Goal: Information Seeking & Learning: Learn about a topic

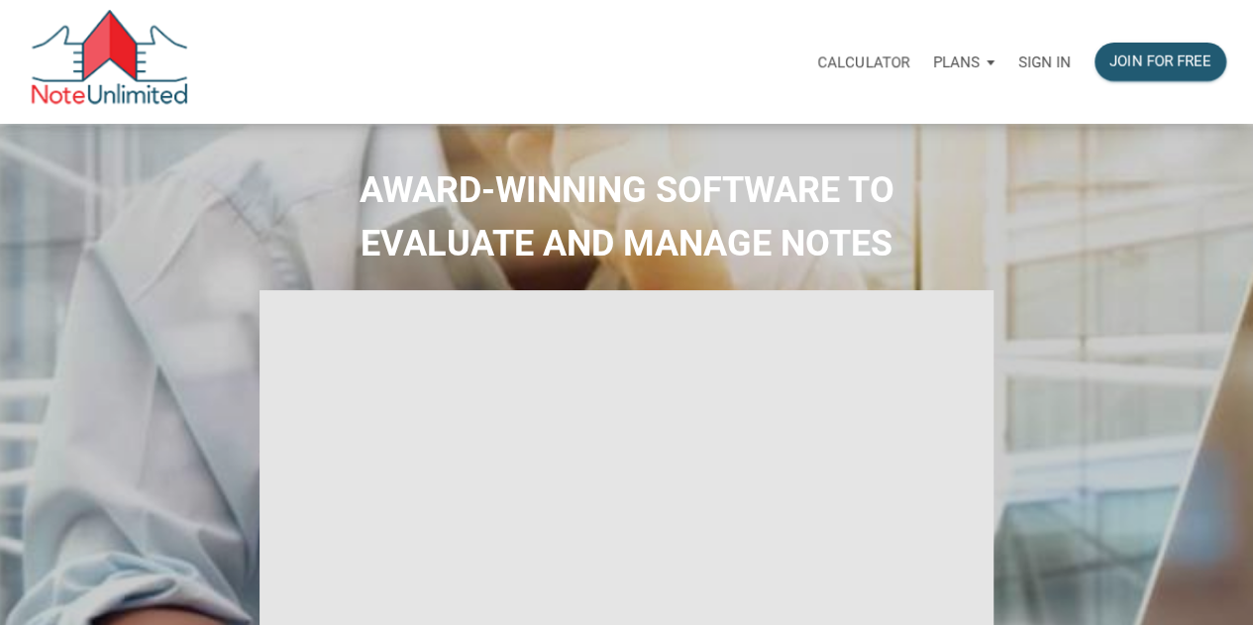
click at [1028, 64] on p "Sign in" at bounding box center [1044, 62] width 53 height 18
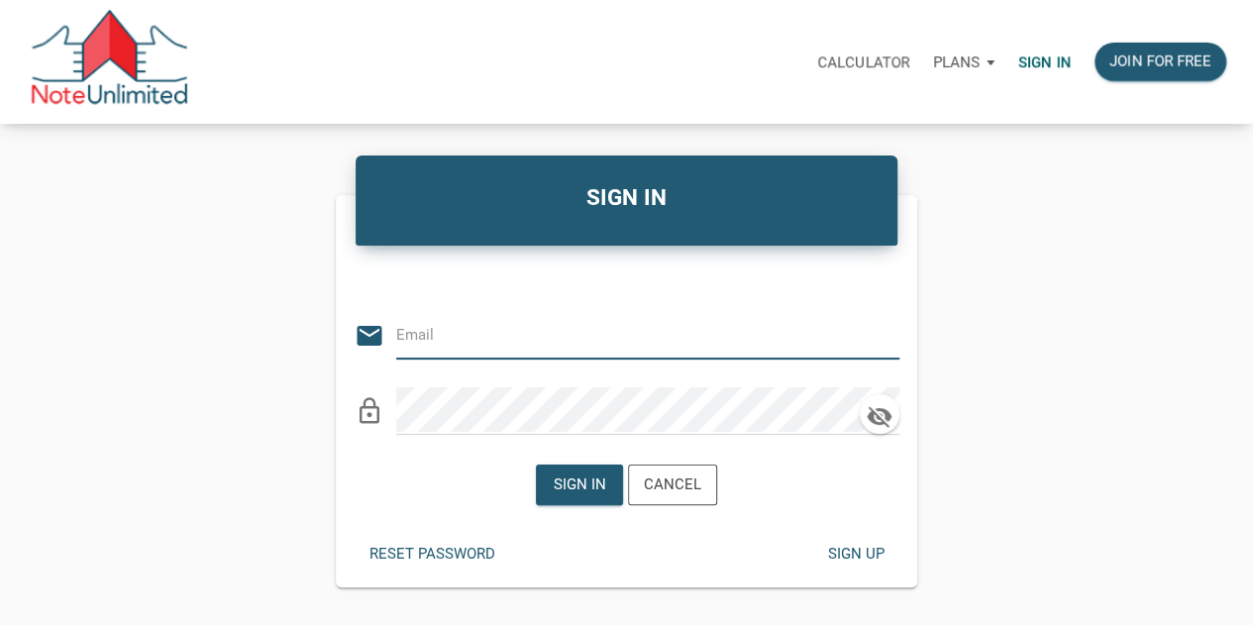
type input "[PERSON_NAME][EMAIL_ADDRESS][DOMAIN_NAME]"
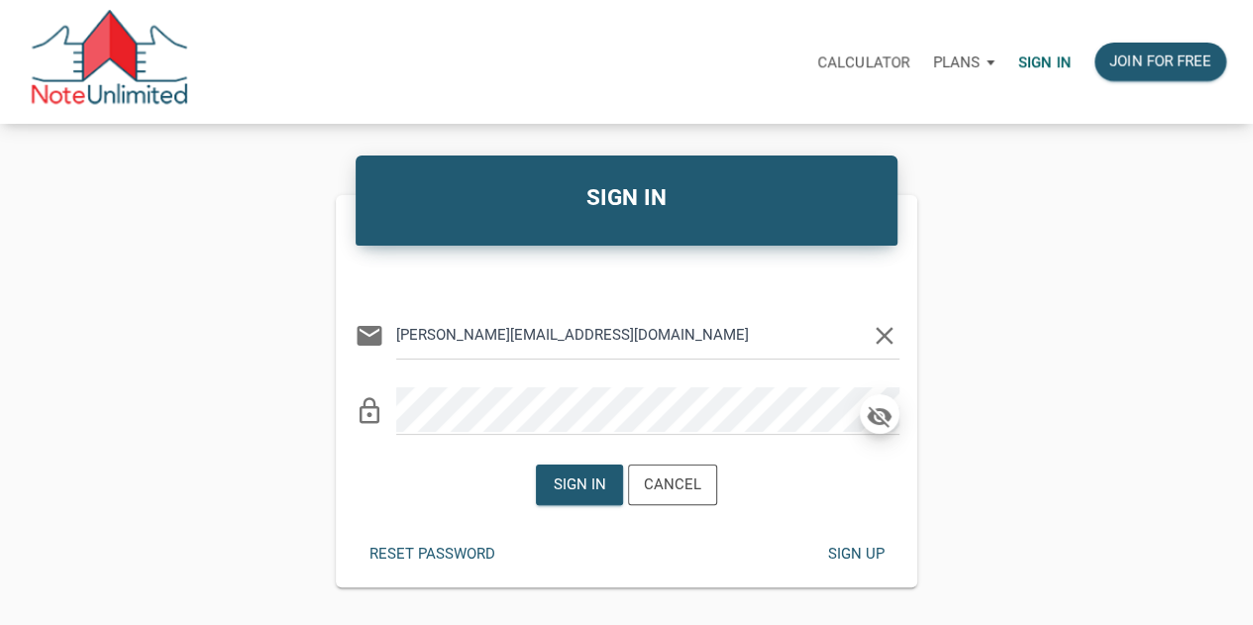
click at [876, 414] on icon "button" at bounding box center [879, 417] width 25 height 22
click at [595, 478] on div "Sign in" at bounding box center [580, 484] width 53 height 23
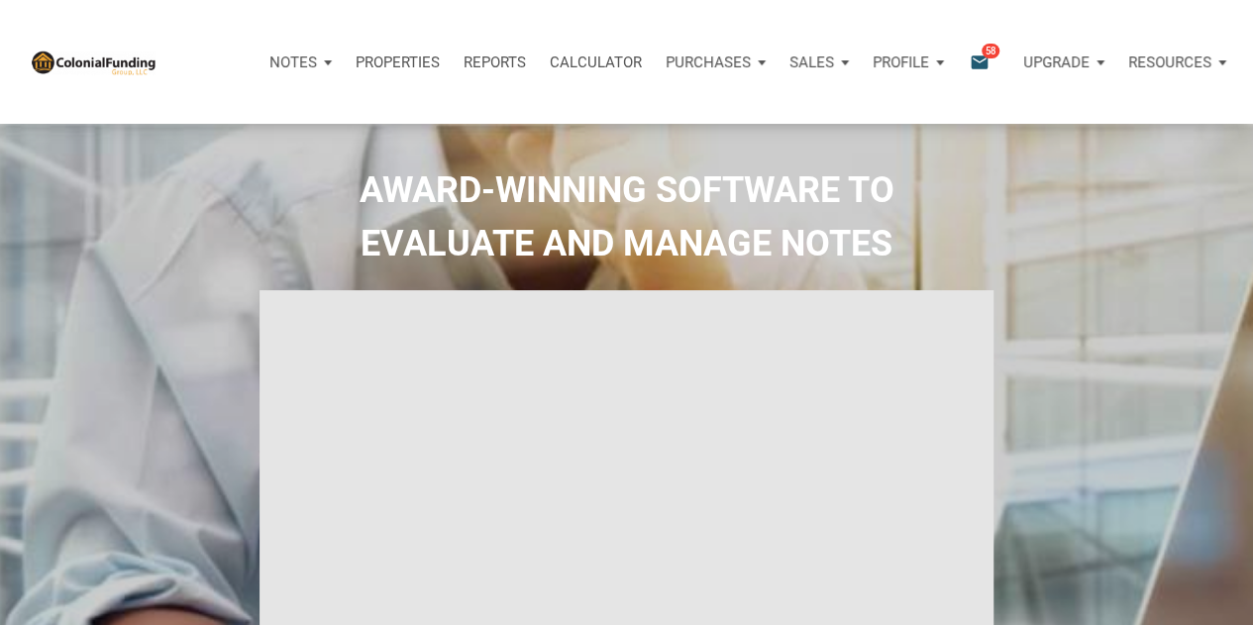
type input "Introduction to new features"
select select
click at [993, 60] on div "Notifications email 58" at bounding box center [989, 62] width 42 height 23
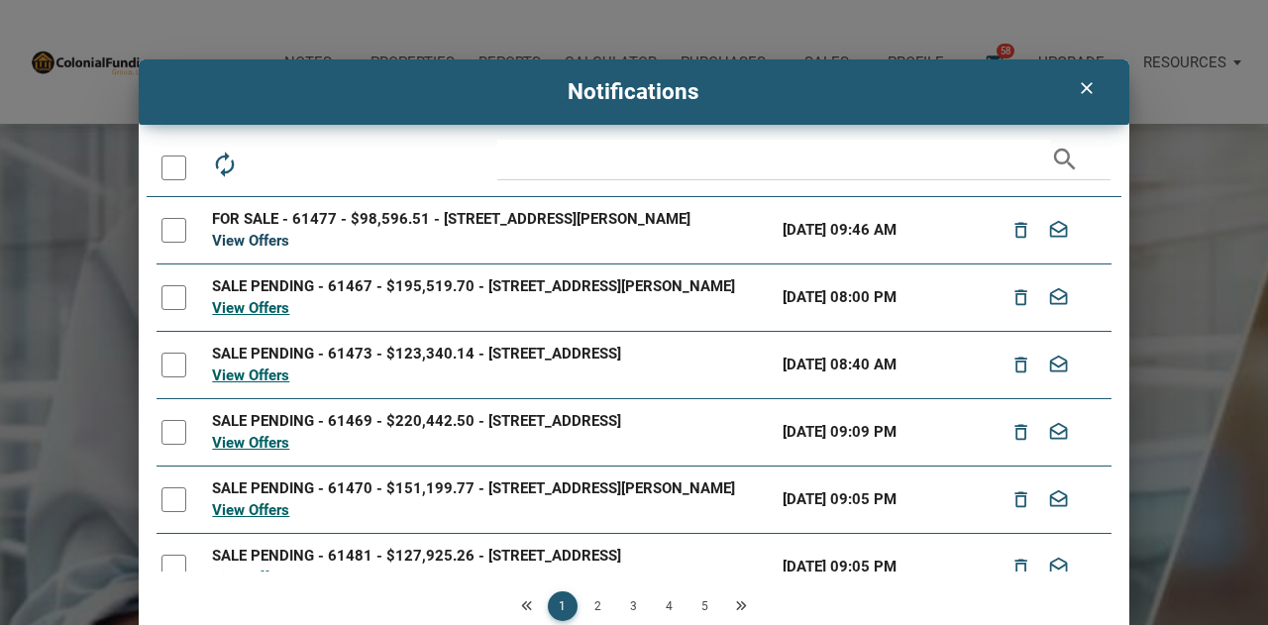
click at [240, 237] on link "View Offers" at bounding box center [250, 241] width 77 height 18
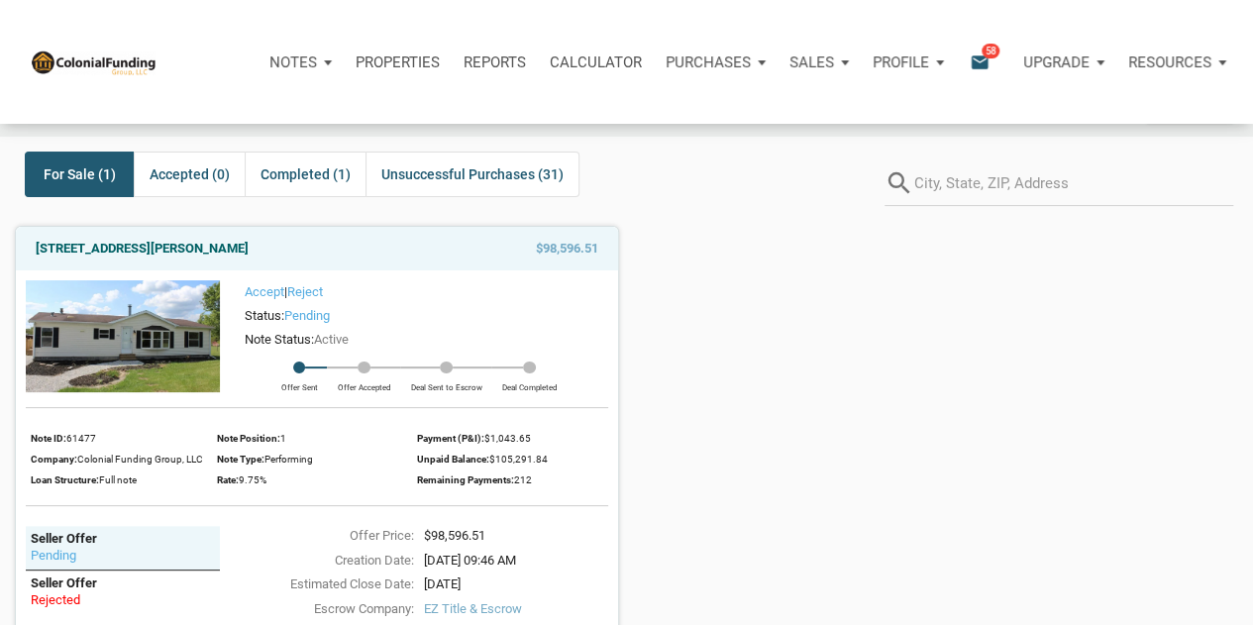
scroll to position [56, 0]
click at [181, 366] on img at bounding box center [123, 337] width 194 height 113
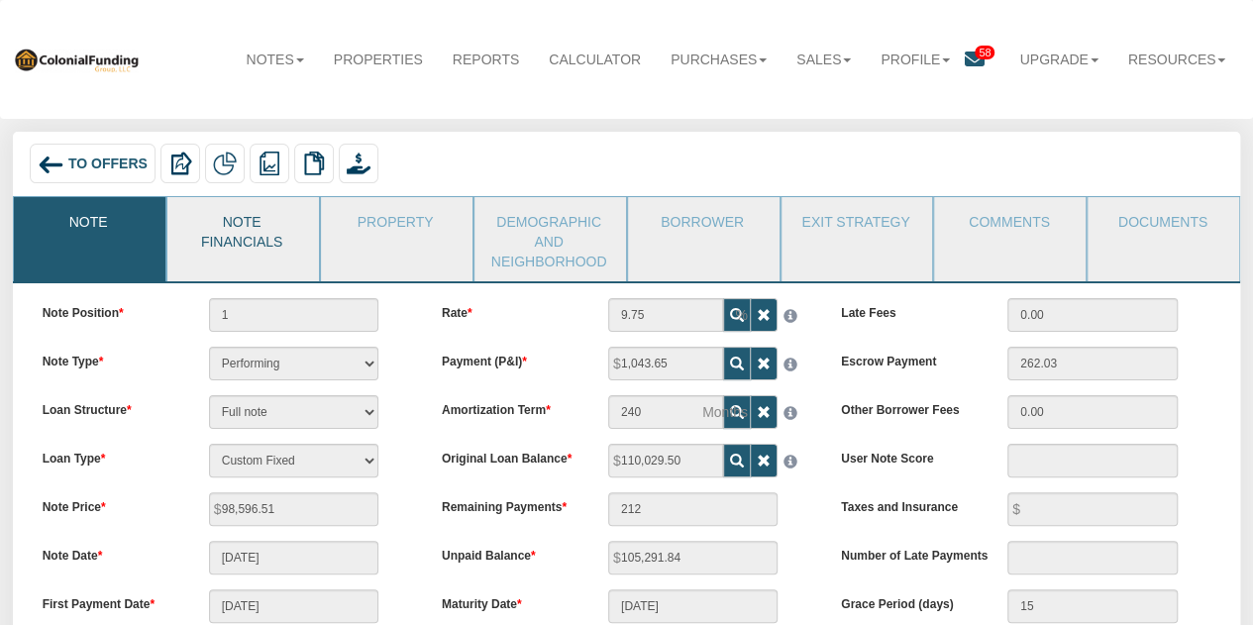
click at [252, 225] on link "Note Financials" at bounding box center [242, 229] width 150 height 64
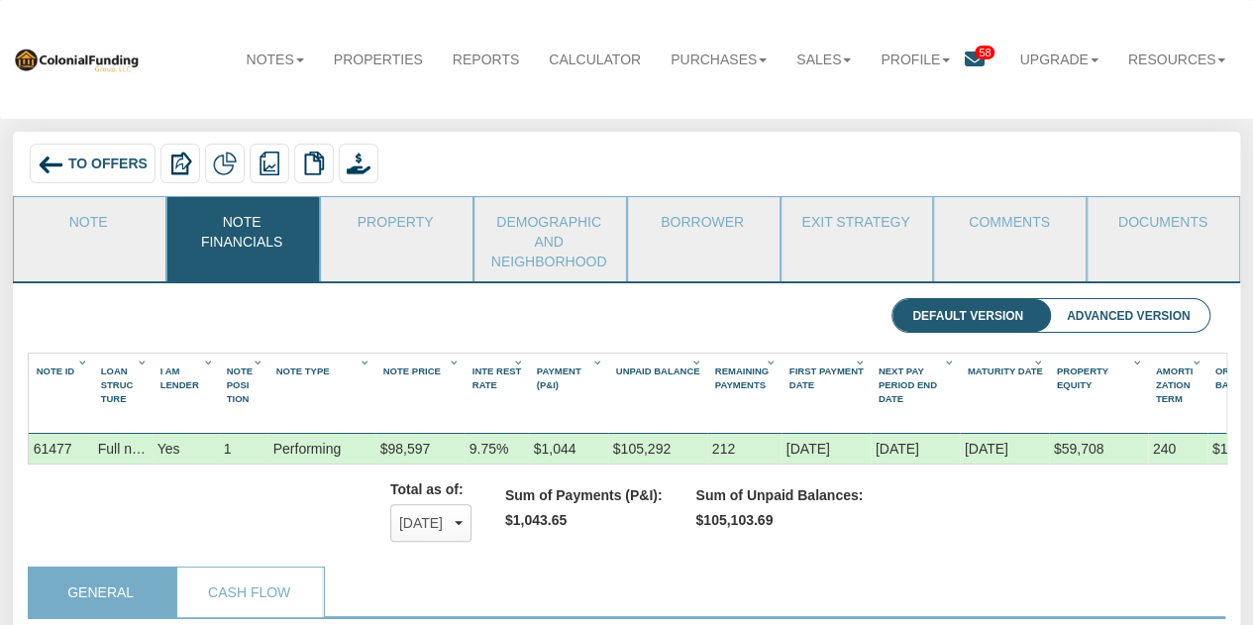
scroll to position [317, 1168]
click at [1115, 324] on li "Advanced Version" at bounding box center [1128, 316] width 162 height 34
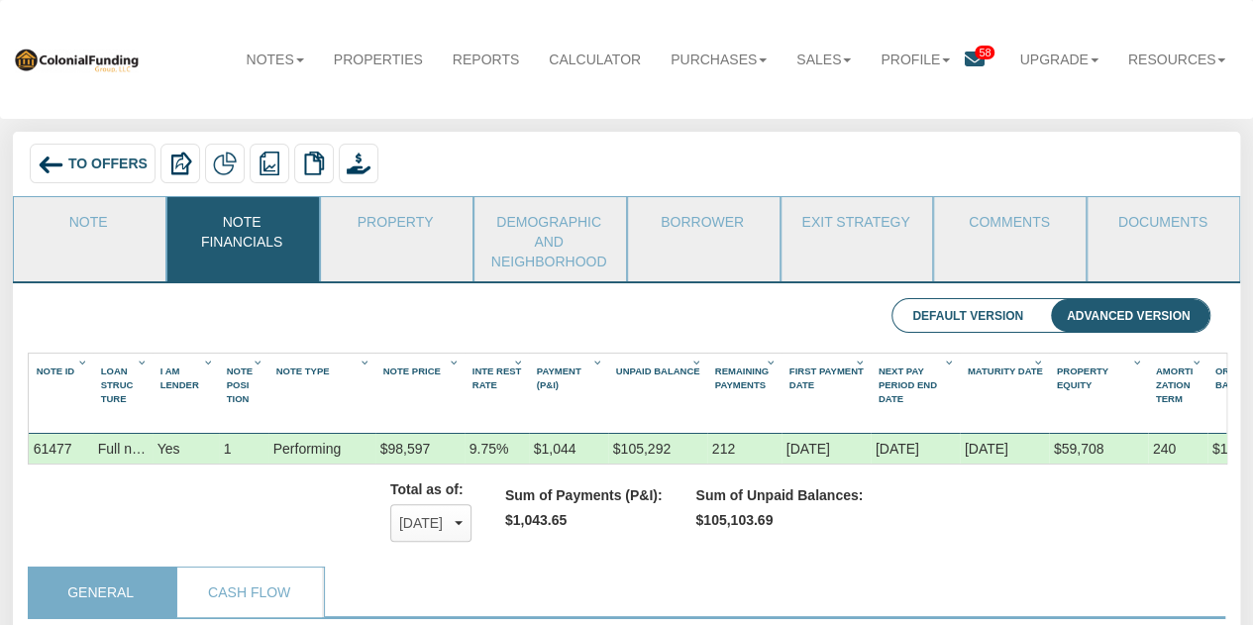
click at [999, 312] on li "Default Version" at bounding box center [968, 316] width 151 height 34
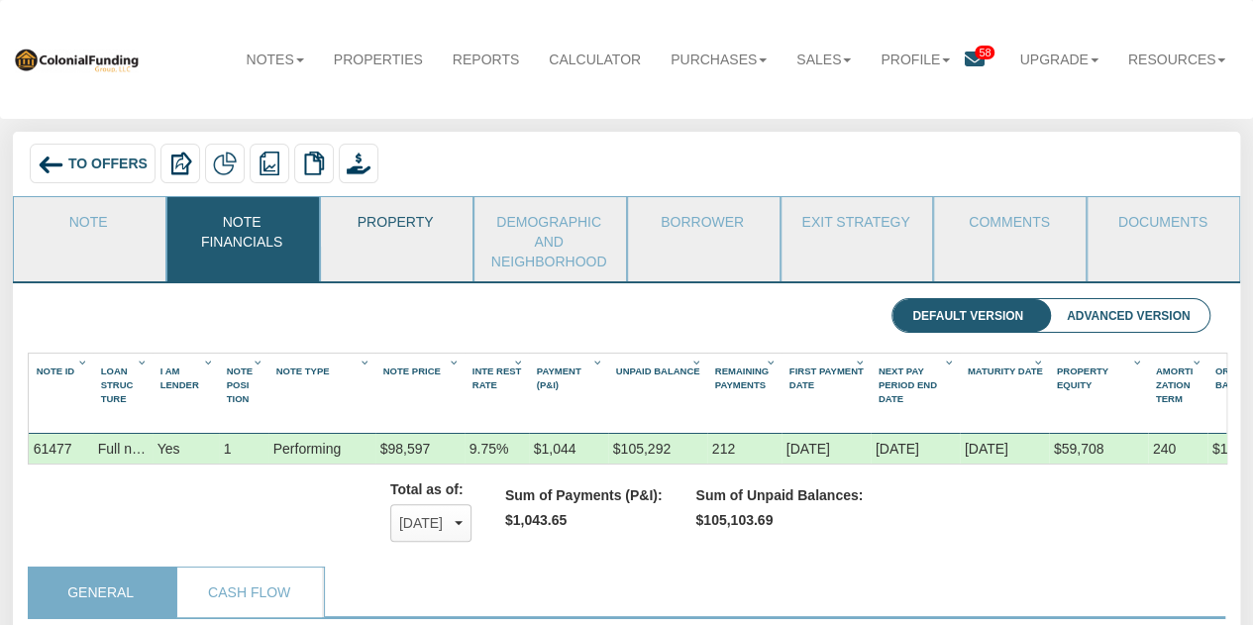
click at [388, 225] on link "Property" at bounding box center [396, 222] width 150 height 50
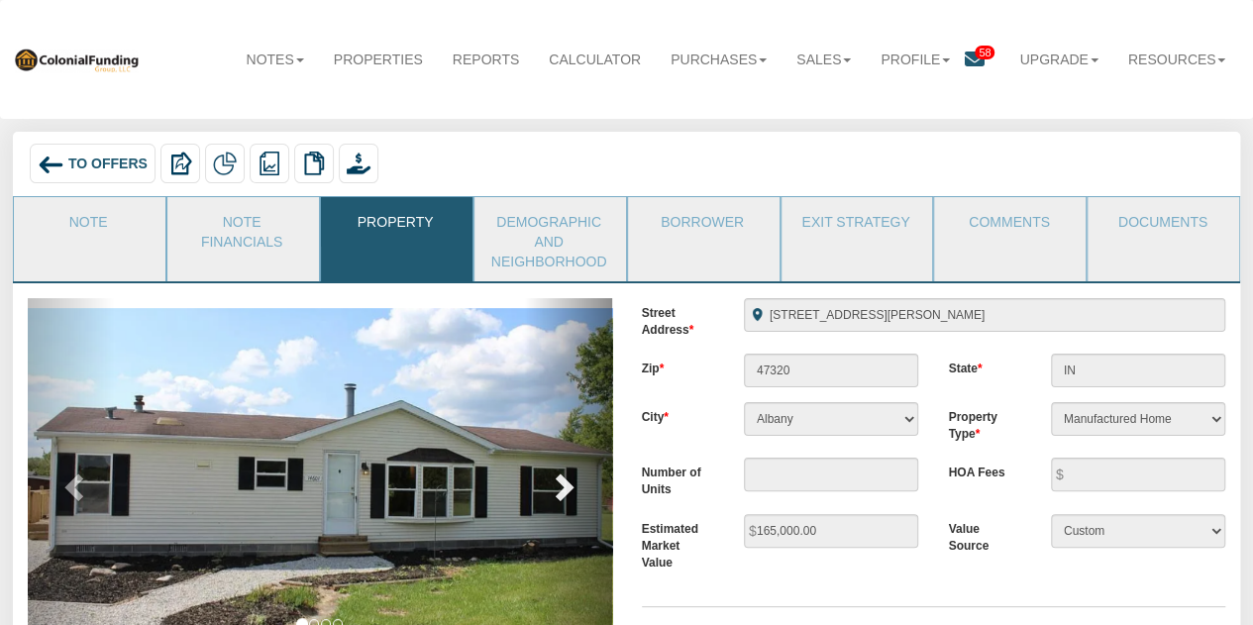
click at [563, 483] on span at bounding box center [563, 487] width 30 height 30
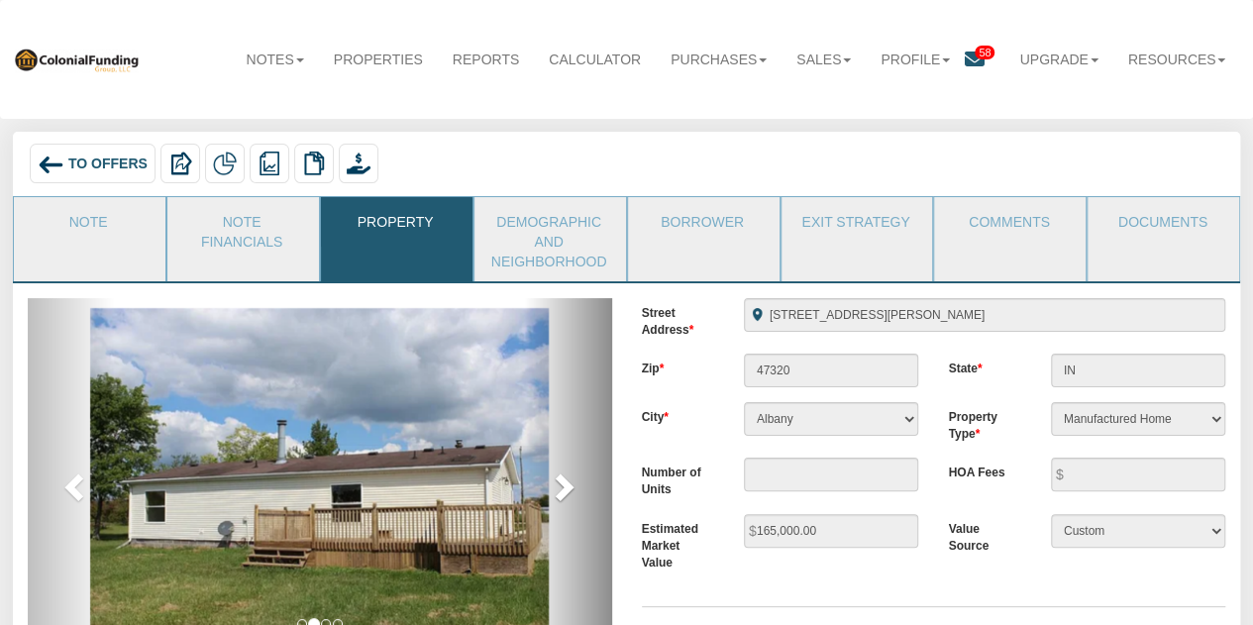
click at [563, 483] on span at bounding box center [563, 487] width 30 height 30
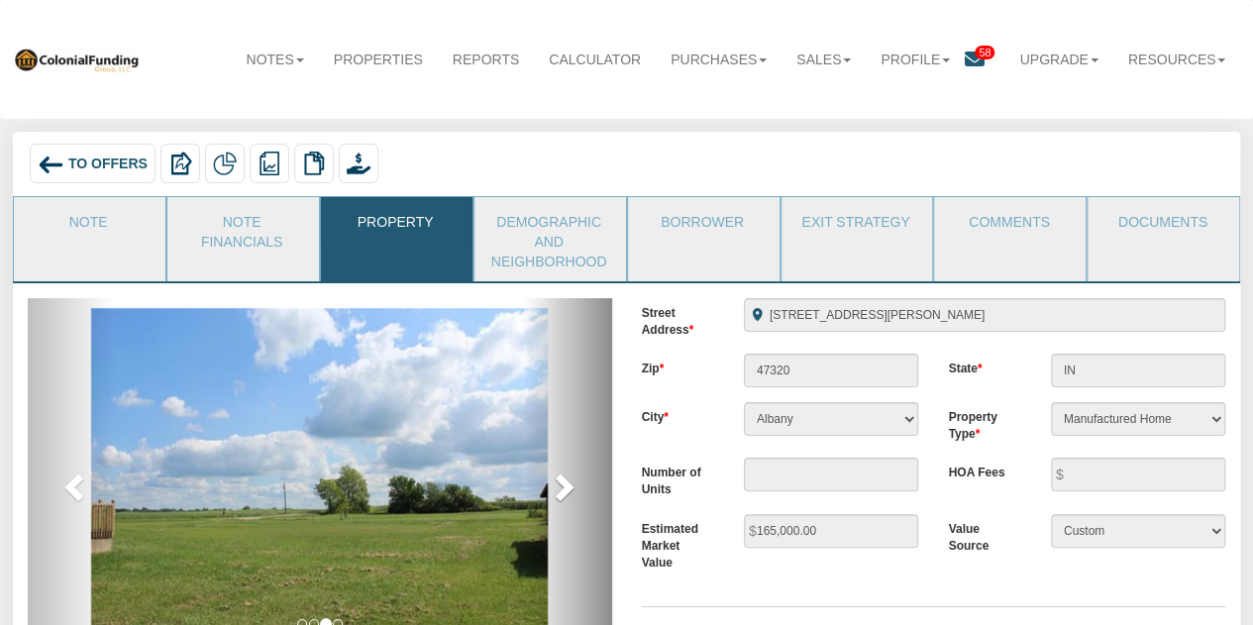
click at [563, 483] on span at bounding box center [563, 487] width 30 height 30
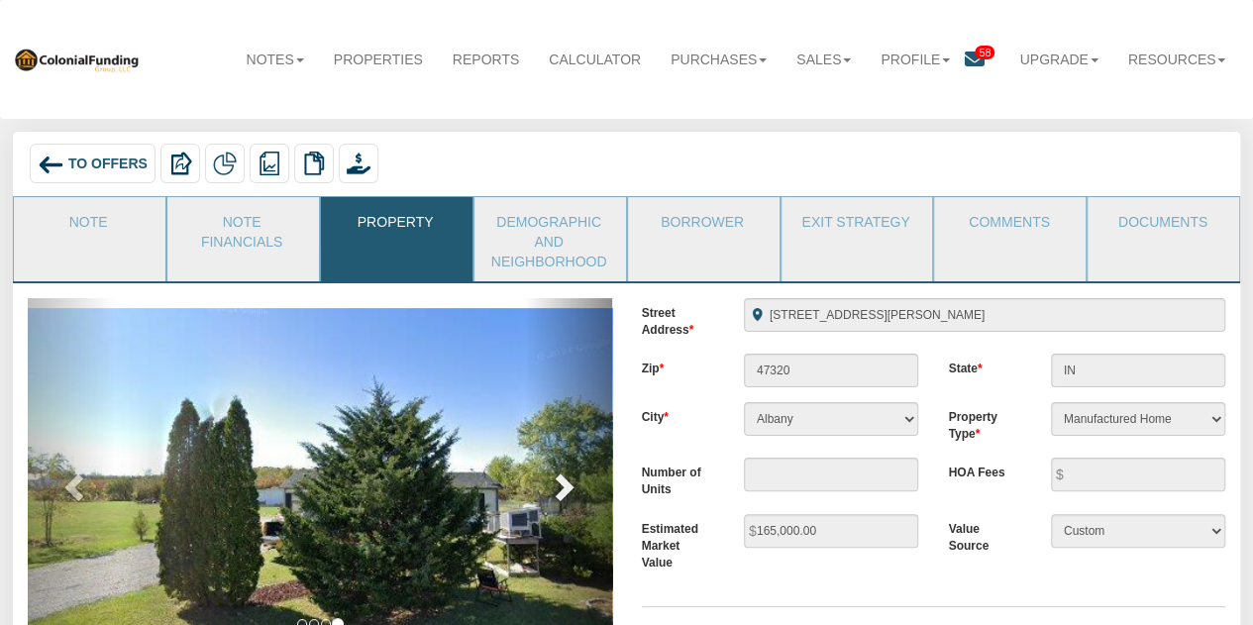
click at [563, 483] on span at bounding box center [563, 487] width 30 height 30
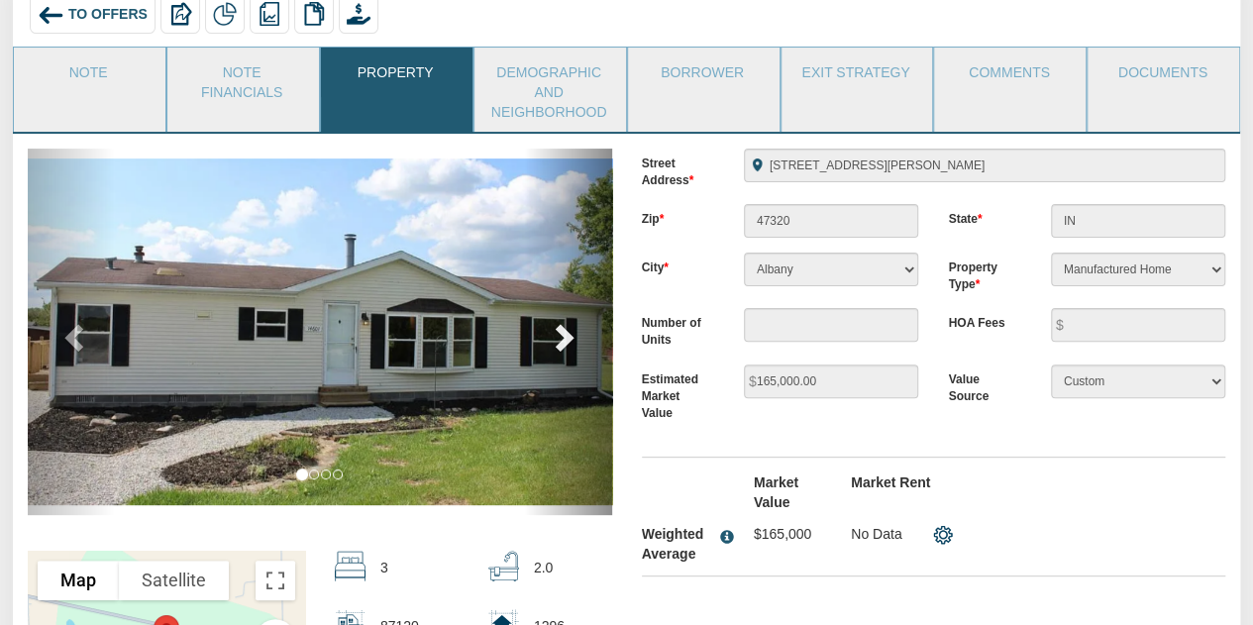
scroll to position [151, 0]
click at [566, 322] on span at bounding box center [563, 336] width 30 height 30
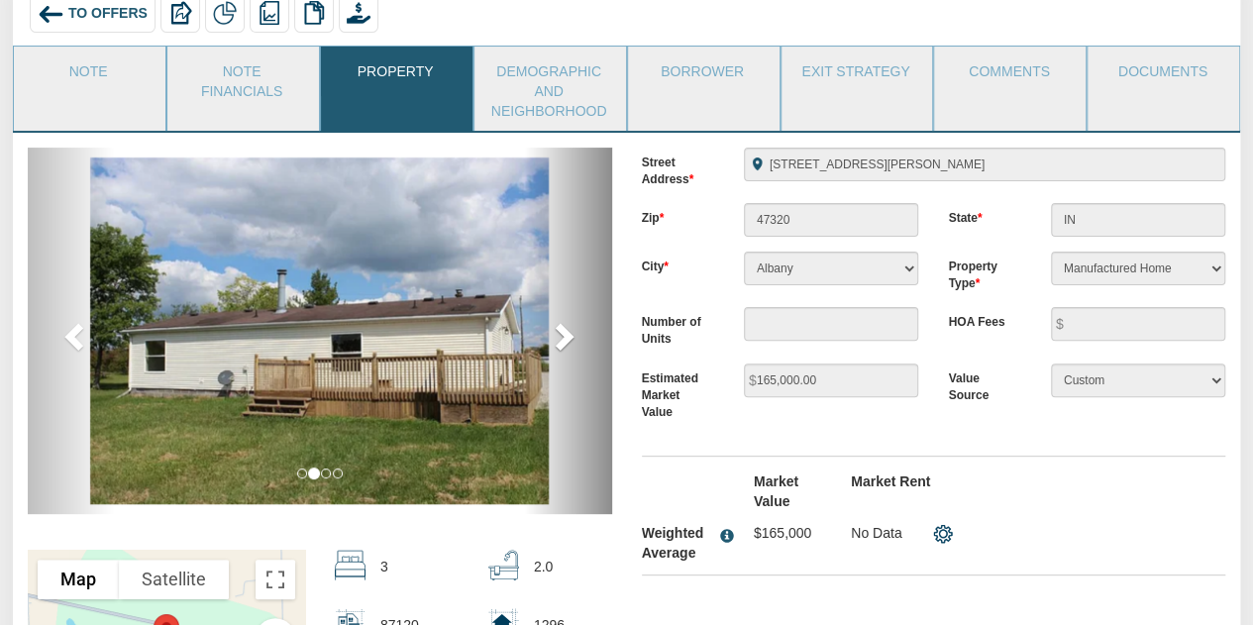
click at [566, 322] on span at bounding box center [563, 336] width 30 height 30
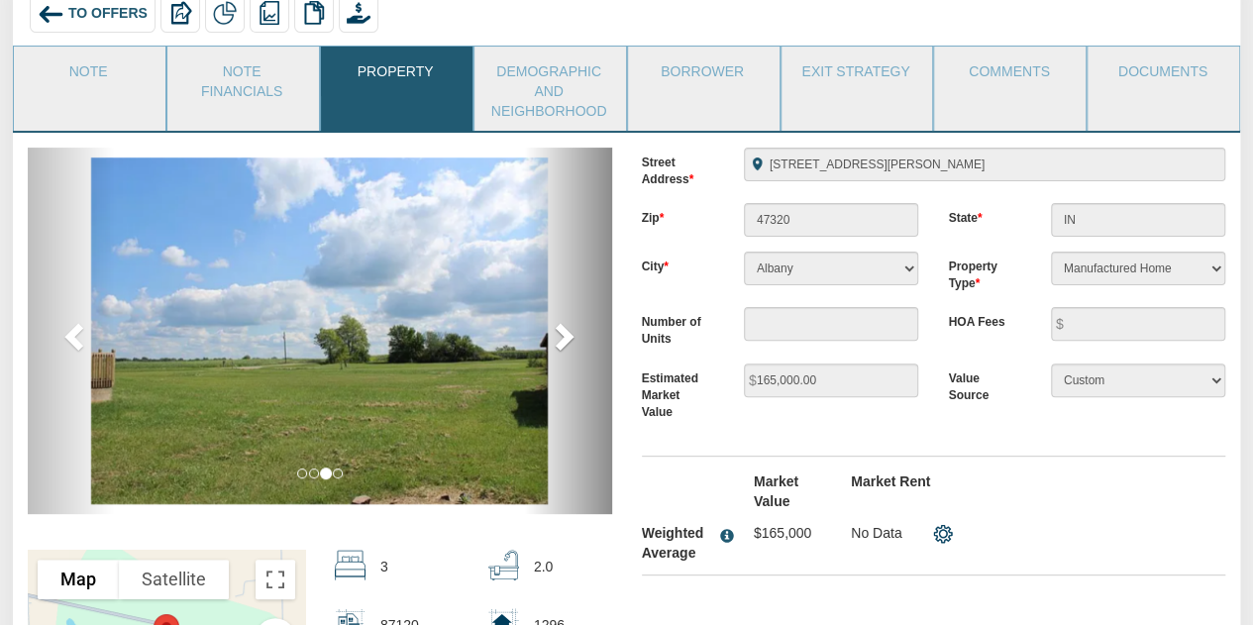
click at [566, 322] on span at bounding box center [563, 336] width 30 height 30
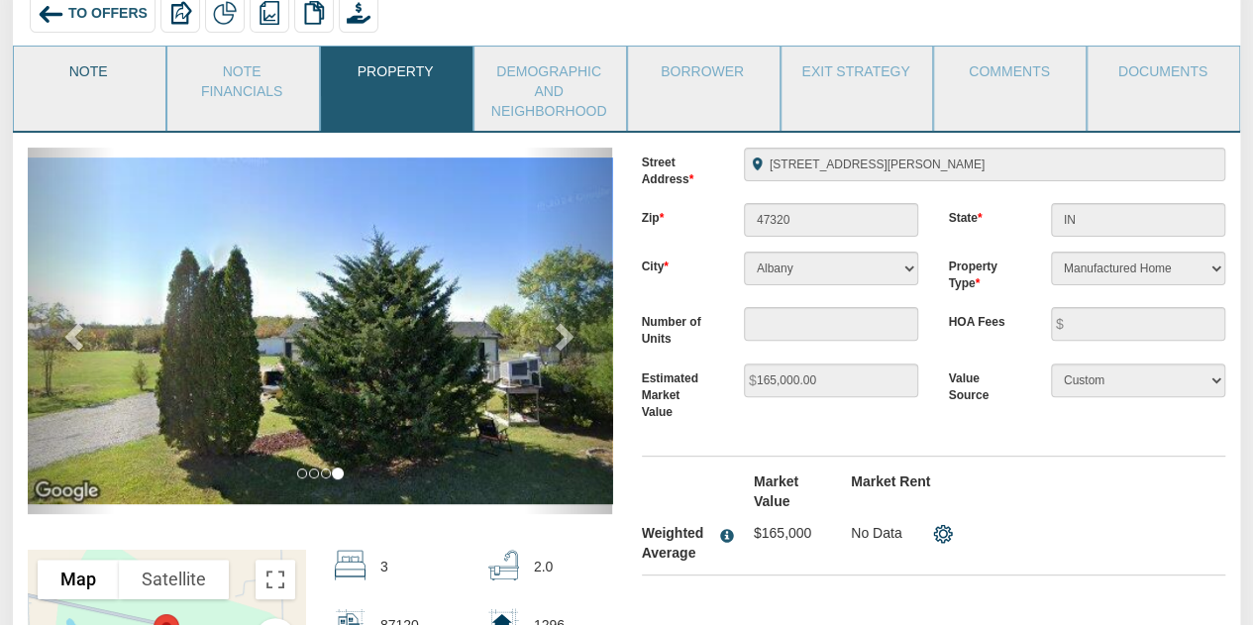
click at [101, 80] on link "Note" at bounding box center [89, 72] width 150 height 50
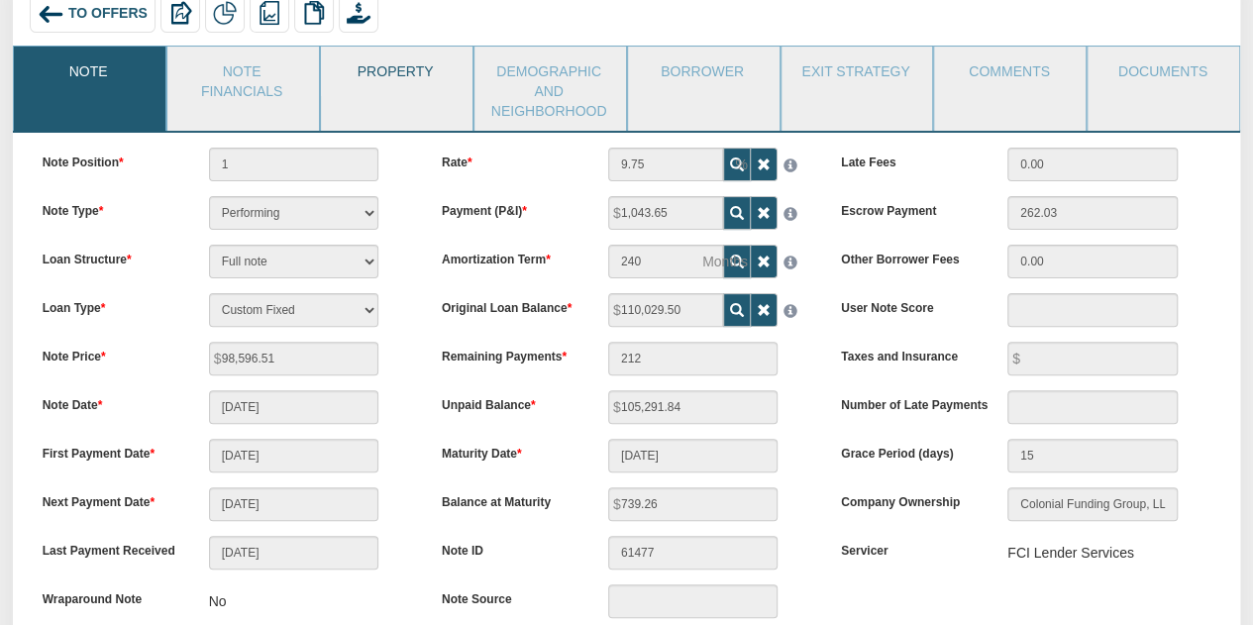
click at [399, 72] on link "Property" at bounding box center [396, 72] width 150 height 50
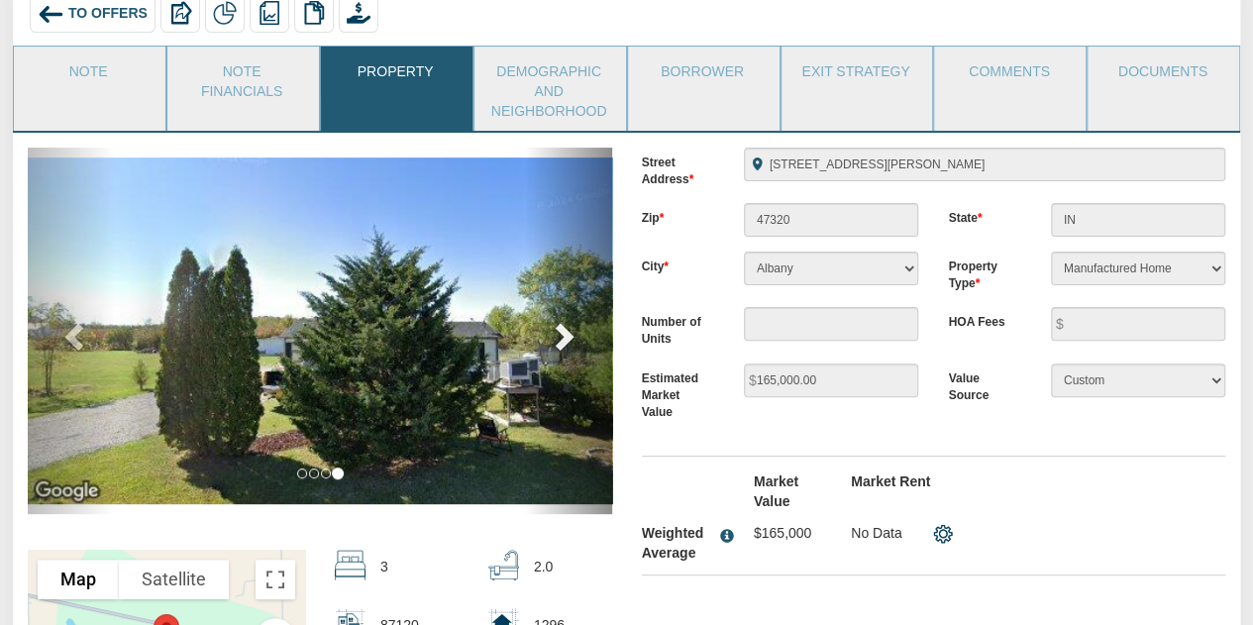
click at [567, 342] on span at bounding box center [563, 336] width 30 height 30
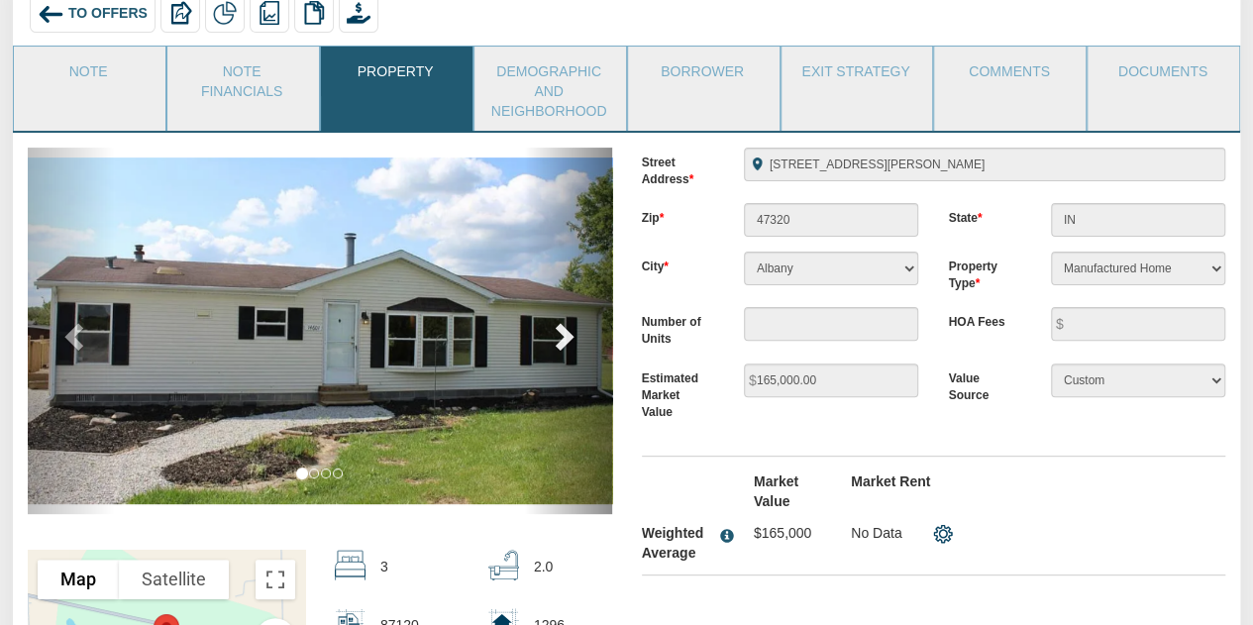
click at [567, 342] on span at bounding box center [563, 336] width 30 height 30
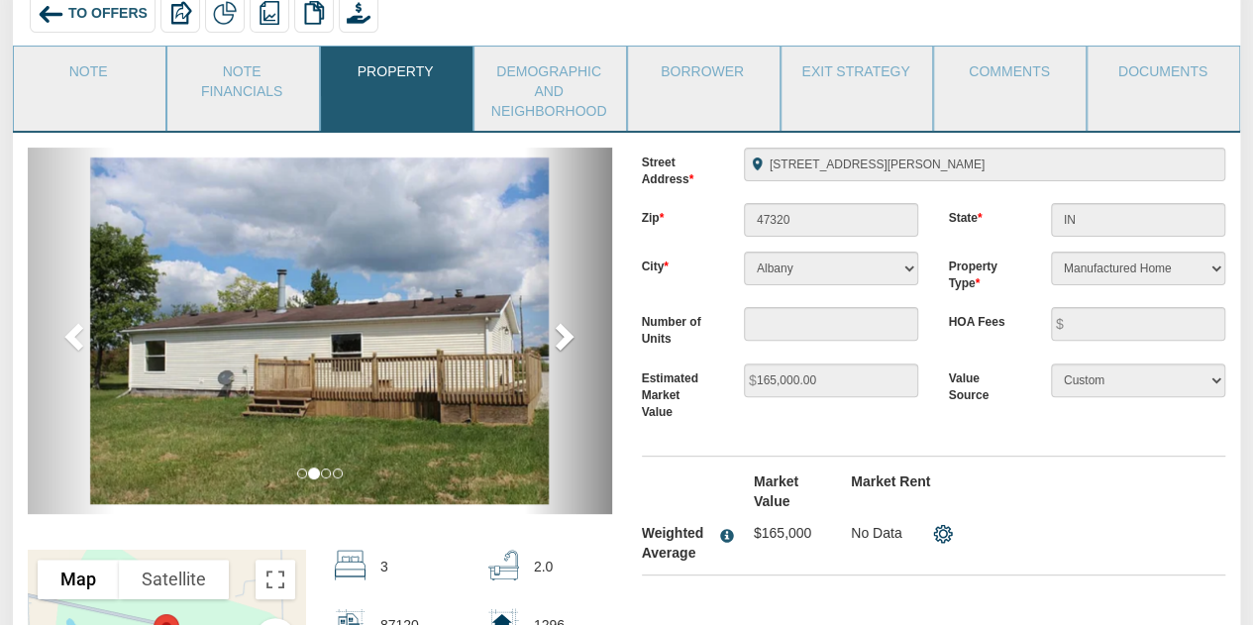
click at [567, 342] on span at bounding box center [563, 336] width 30 height 30
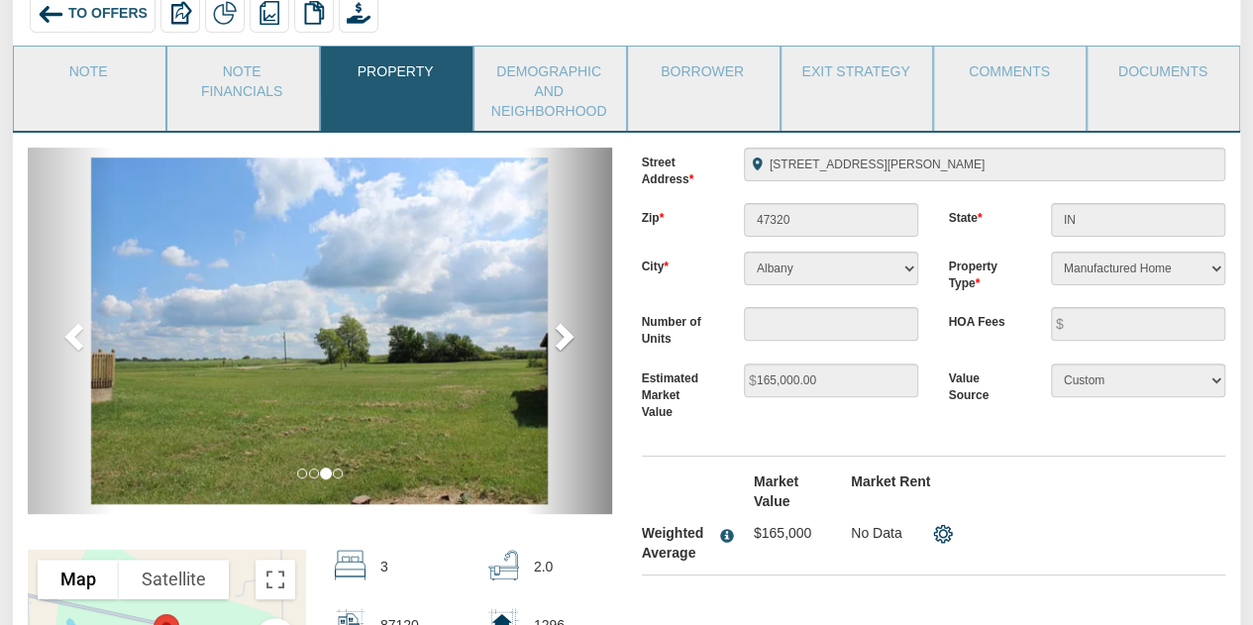
click at [567, 342] on span at bounding box center [563, 336] width 30 height 30
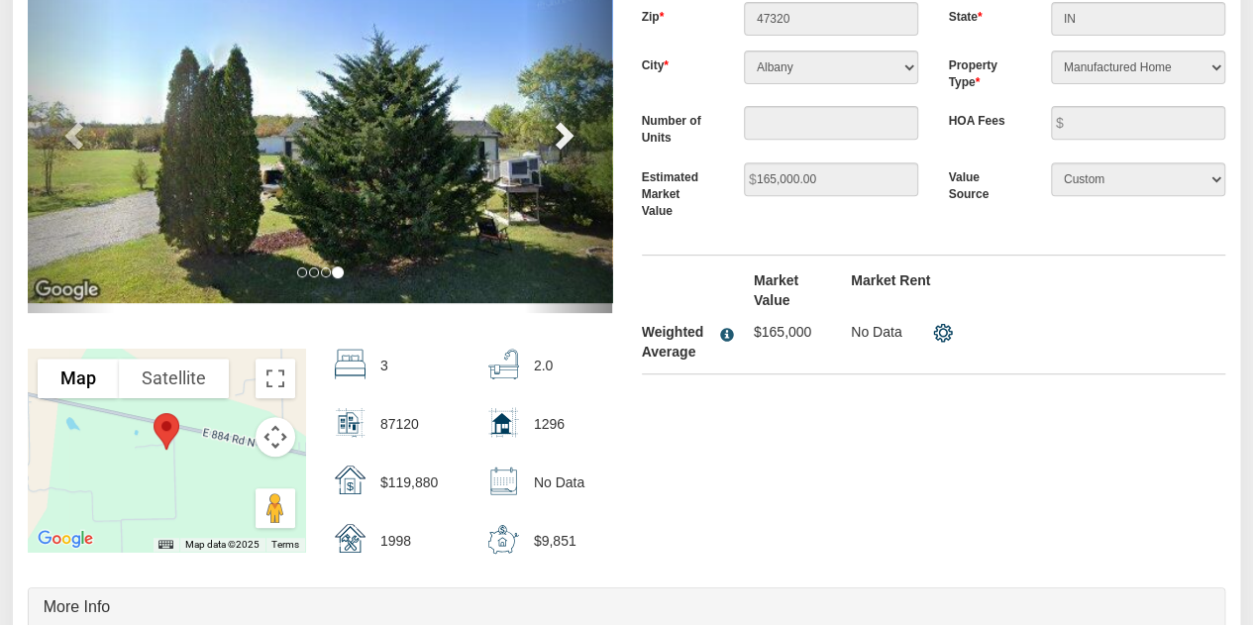
scroll to position [356, 0]
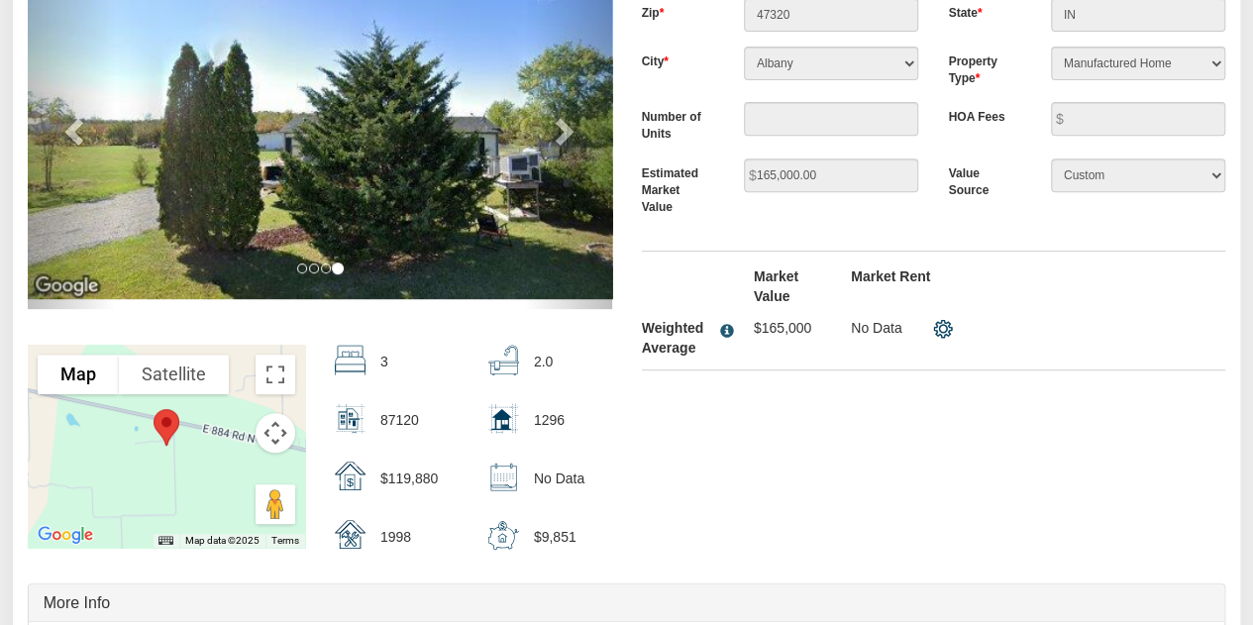
click at [141, 446] on div at bounding box center [166, 446] width 277 height 203
click at [171, 421] on img "Marker" at bounding box center [167, 427] width 42 height 53
click at [158, 376] on button "Satellite" at bounding box center [174, 375] width 110 height 40
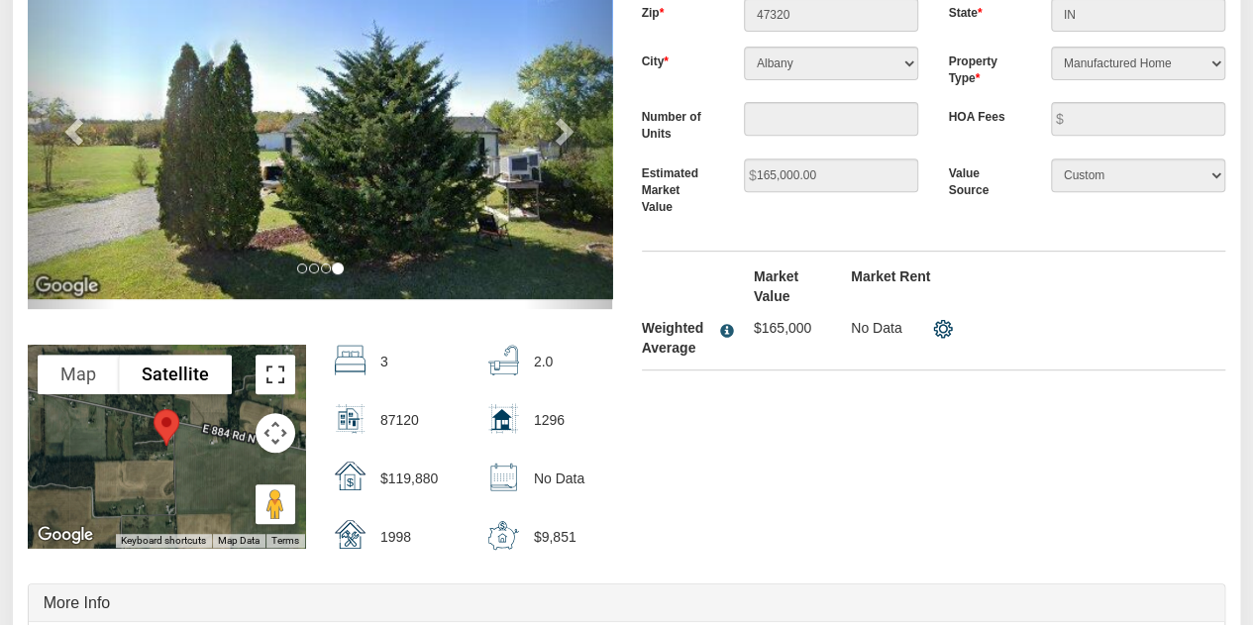
click at [279, 363] on button "Toggle fullscreen view" at bounding box center [276, 375] width 40 height 40
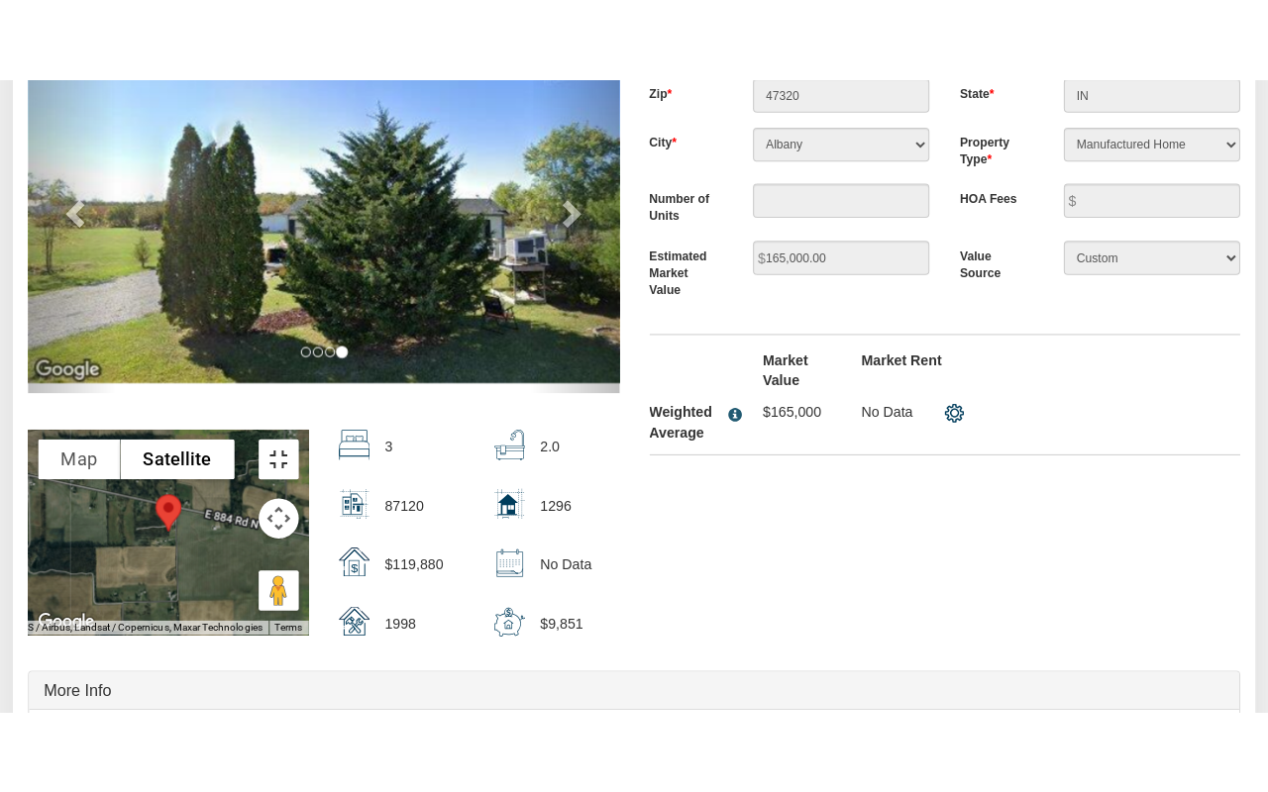
scroll to position [357, 0]
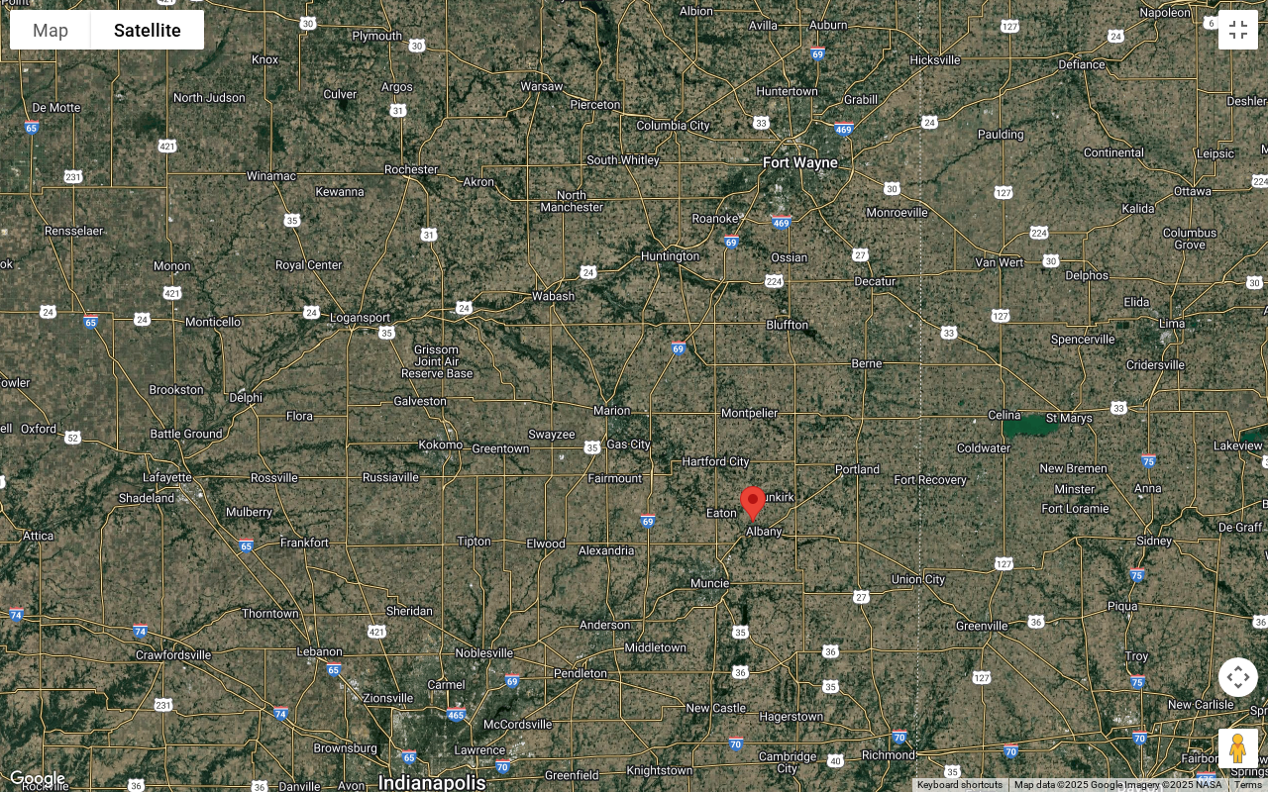
click at [424, 375] on div at bounding box center [634, 396] width 1268 height 792
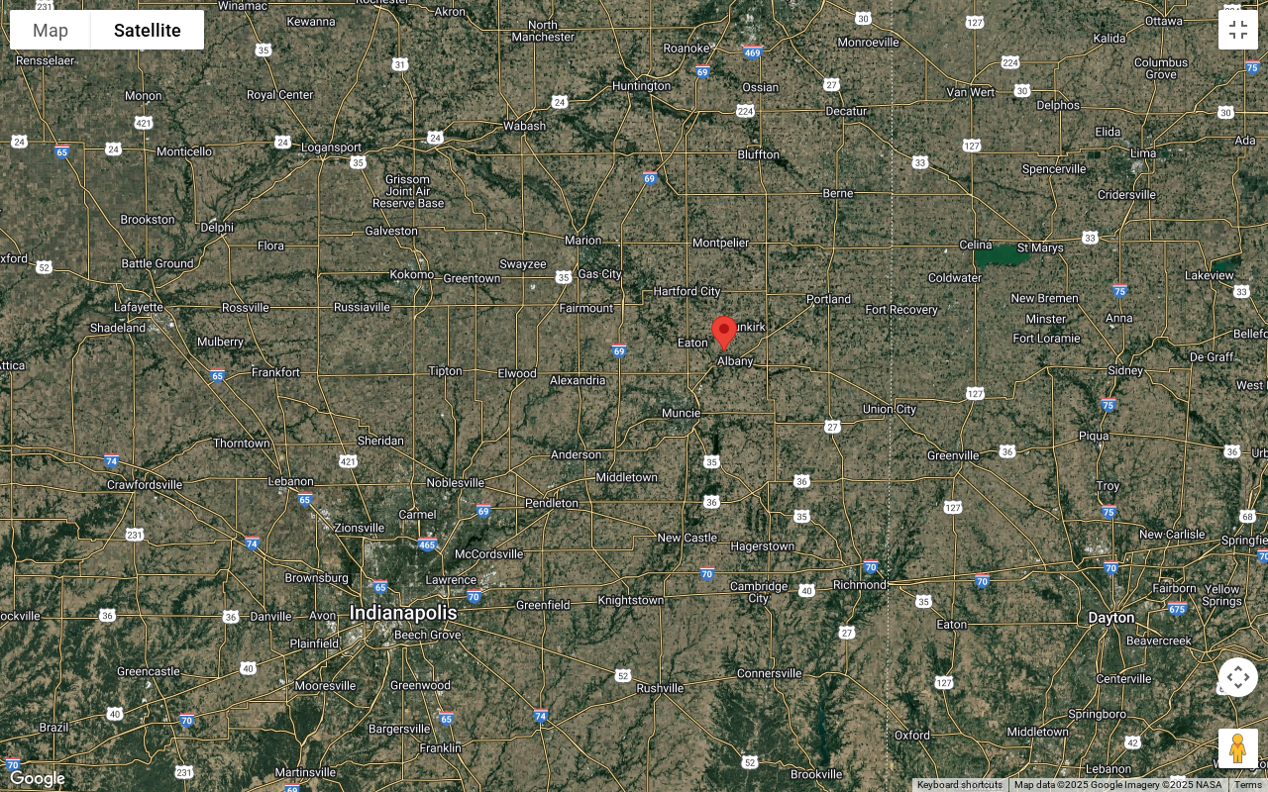
click at [446, 147] on div at bounding box center [634, 396] width 1268 height 792
click at [1230, 29] on button "Toggle fullscreen view" at bounding box center [1238, 30] width 40 height 40
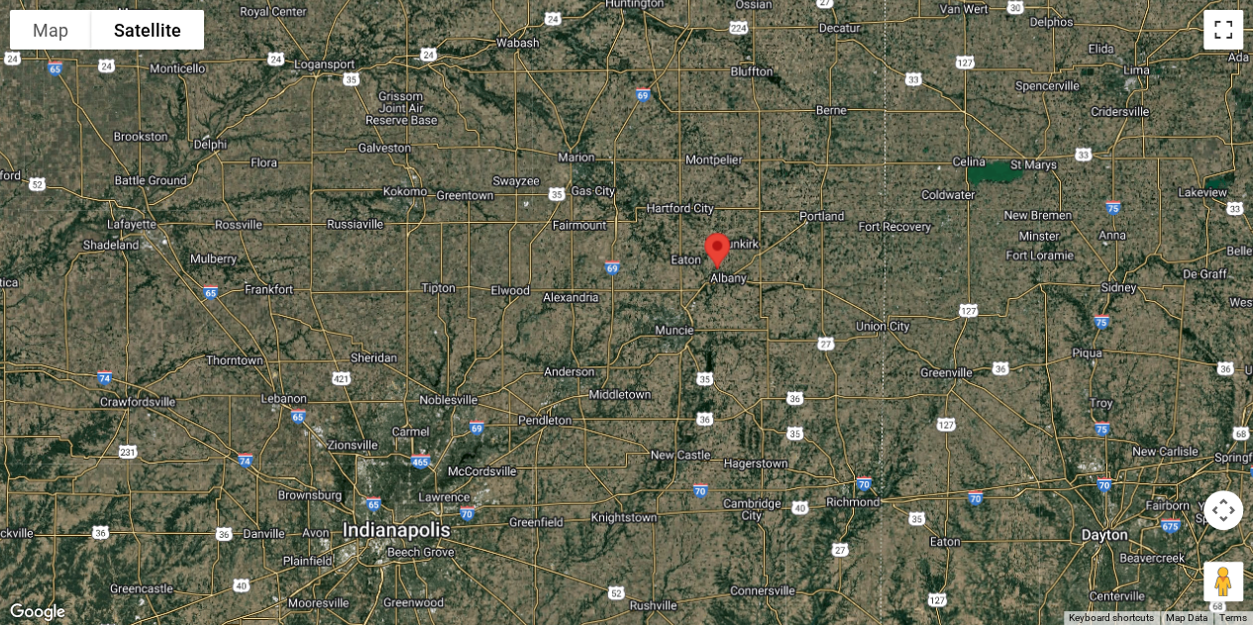
scroll to position [63, 0]
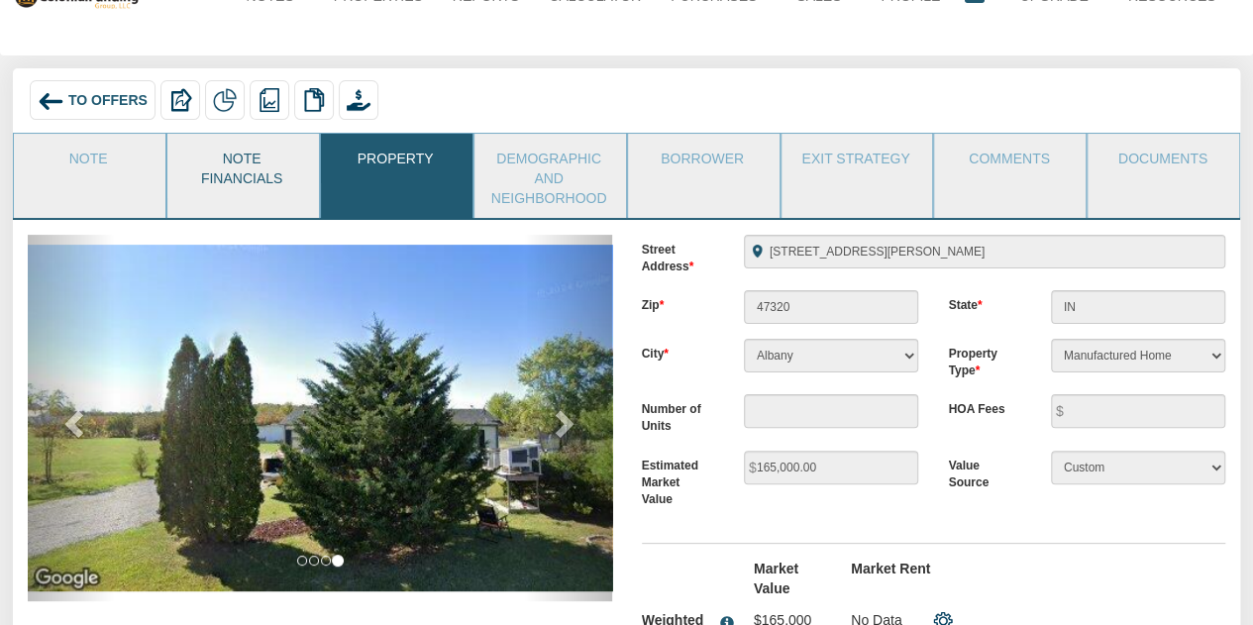
click at [210, 161] on link "Note Financials" at bounding box center [242, 166] width 150 height 64
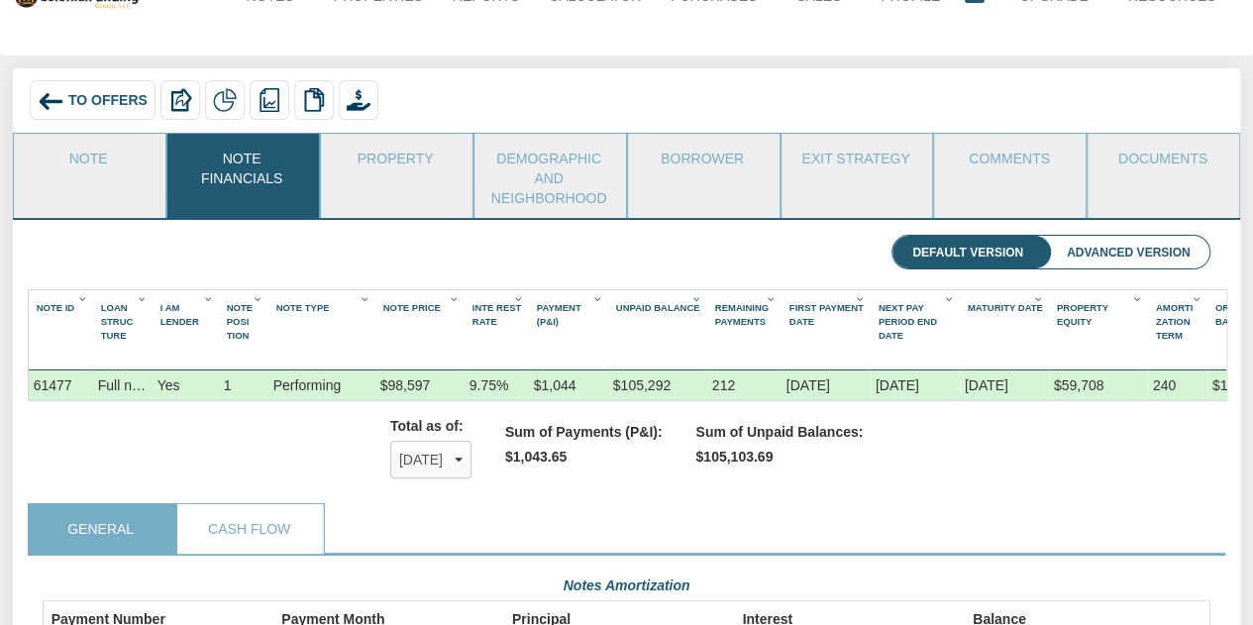
scroll to position [0, 94]
